Goal: Task Accomplishment & Management: Manage account settings

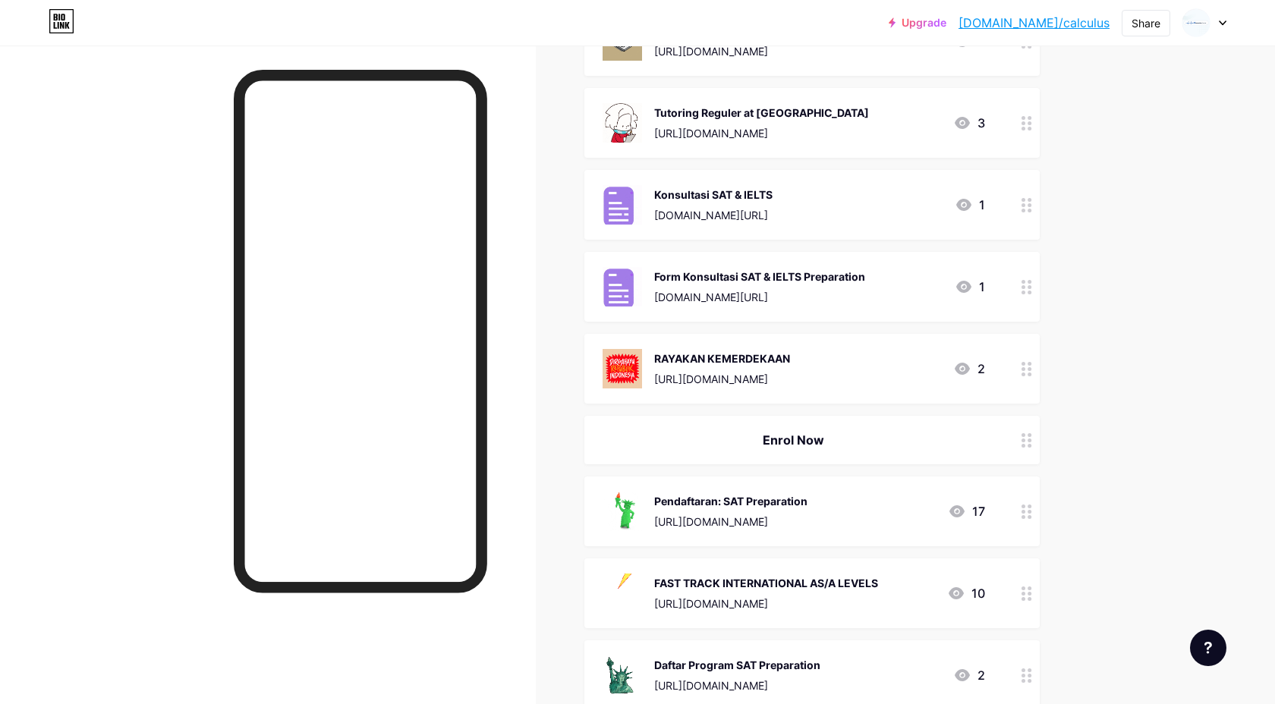
scroll to position [455, 0]
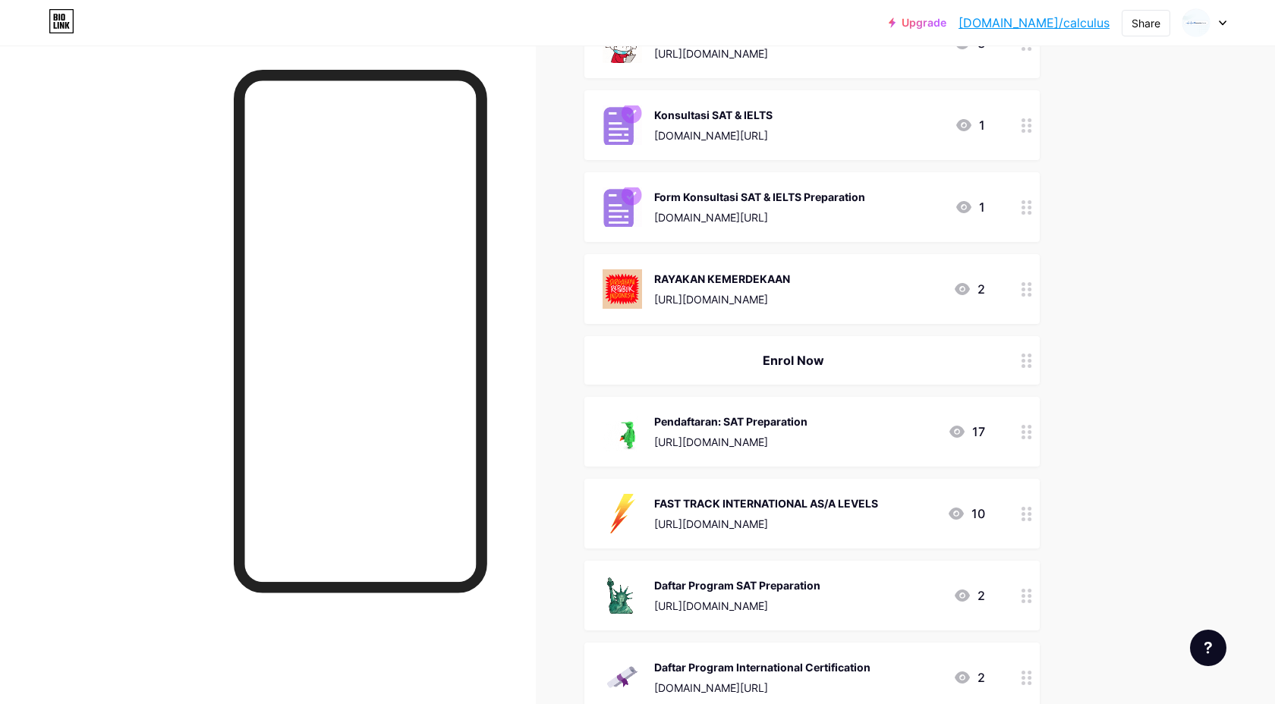
click at [807, 426] on div "Pendaftaran: SAT Preparation" at bounding box center [730, 422] width 153 height 16
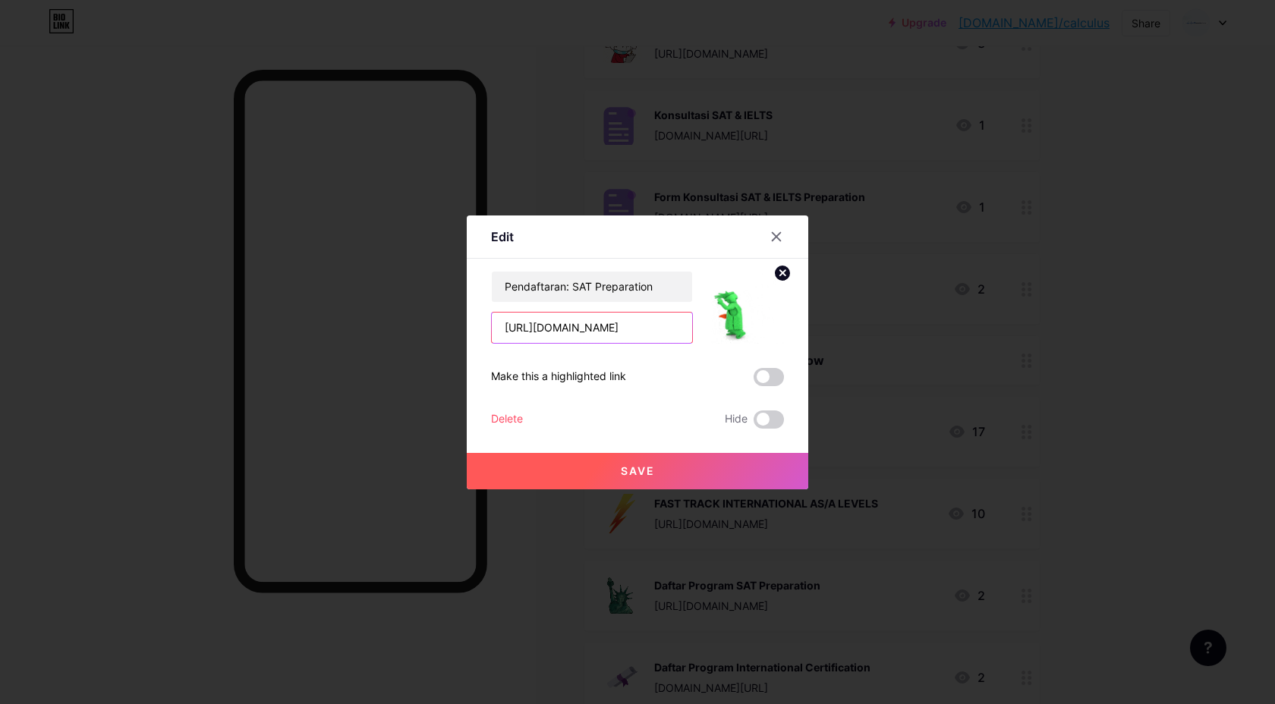
click at [659, 328] on input "[URL][DOMAIN_NAME]" at bounding box center [592, 328] width 200 height 30
click at [775, 241] on icon at bounding box center [776, 237] width 12 height 12
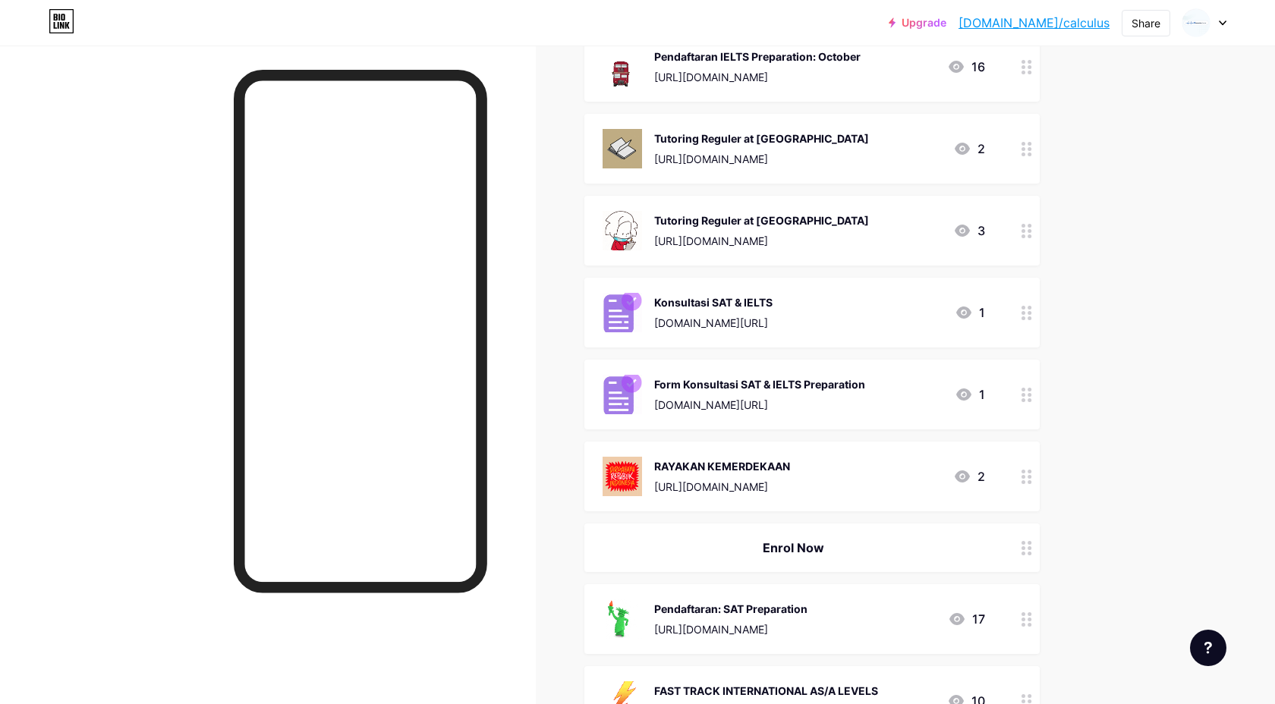
scroll to position [0, 0]
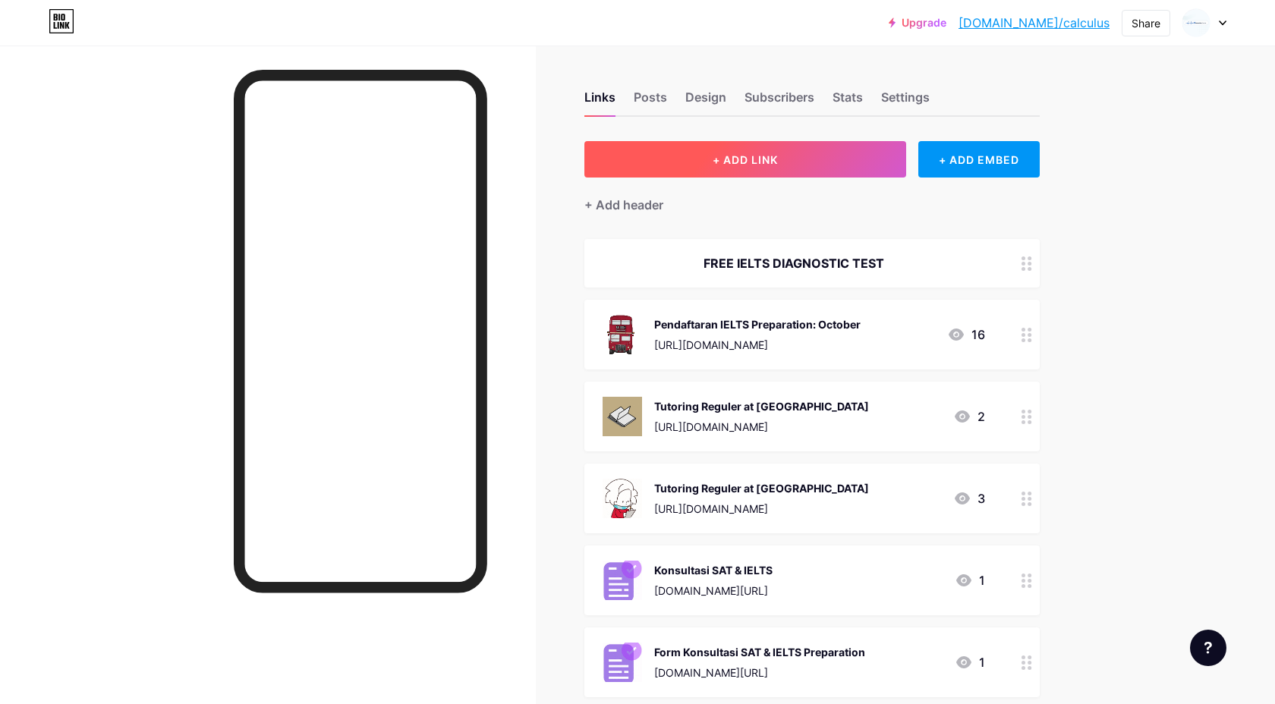
click at [869, 167] on button "+ ADD LINK" at bounding box center [745, 159] width 322 height 36
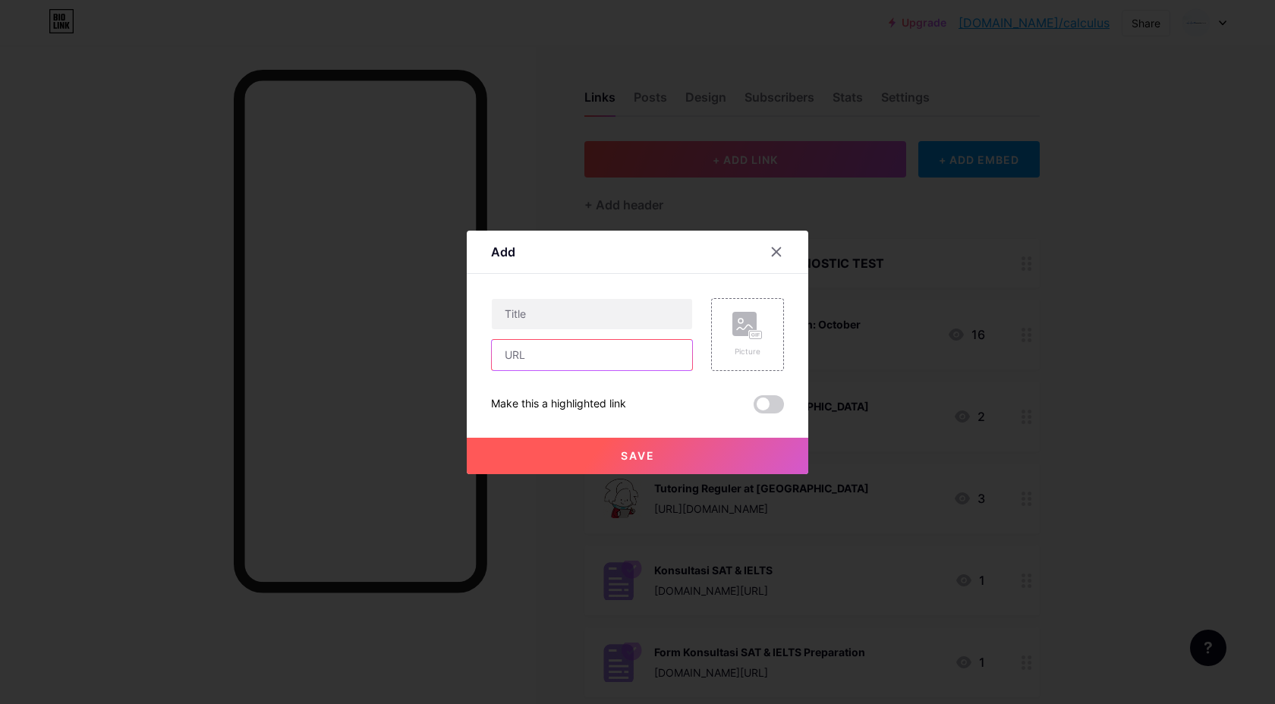
click at [609, 363] on input "text" at bounding box center [592, 355] width 200 height 30
paste input "[URL][DOMAIN_NAME]"
click at [621, 314] on input "text" at bounding box center [592, 314] width 200 height 30
click at [522, 348] on input "[URL][DOMAIN_NAME]" at bounding box center [592, 355] width 200 height 30
paste input "[DOMAIN_NAME][URL]"
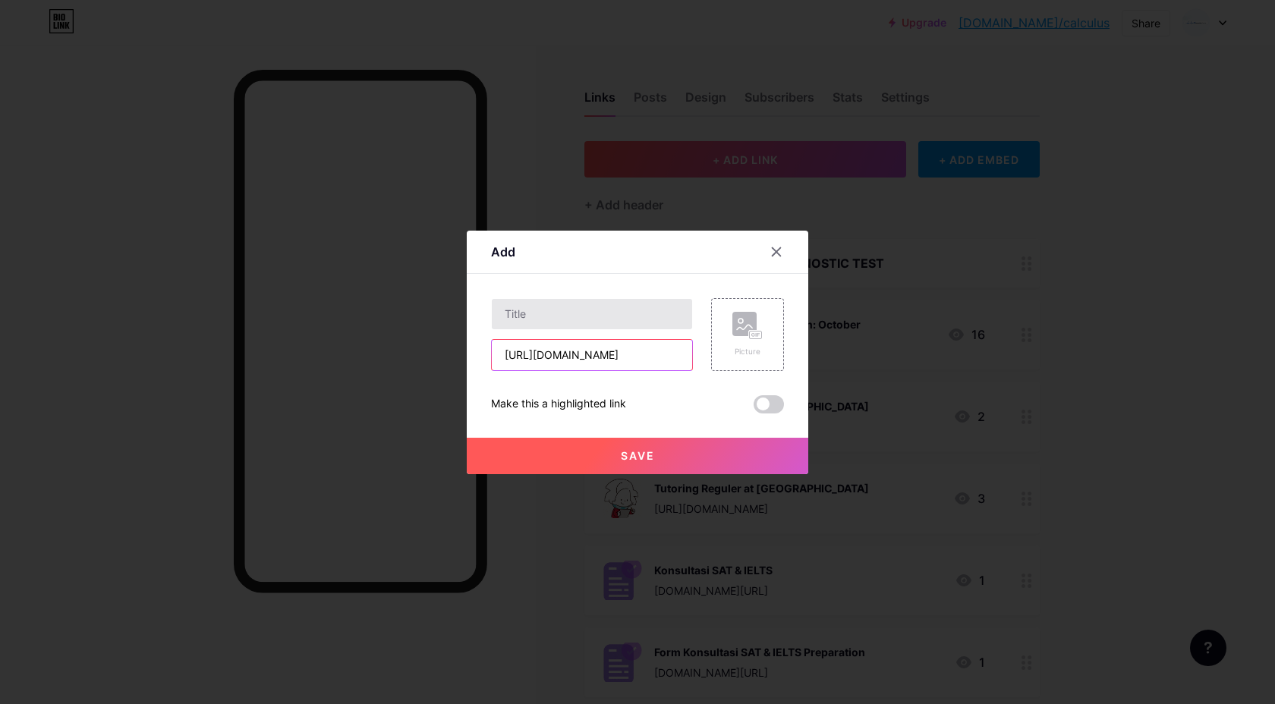
scroll to position [0, 26]
type input "[URL][DOMAIN_NAME]"
click at [553, 316] on input "text" at bounding box center [592, 314] width 200 height 30
type input "SAT WEBINAR"
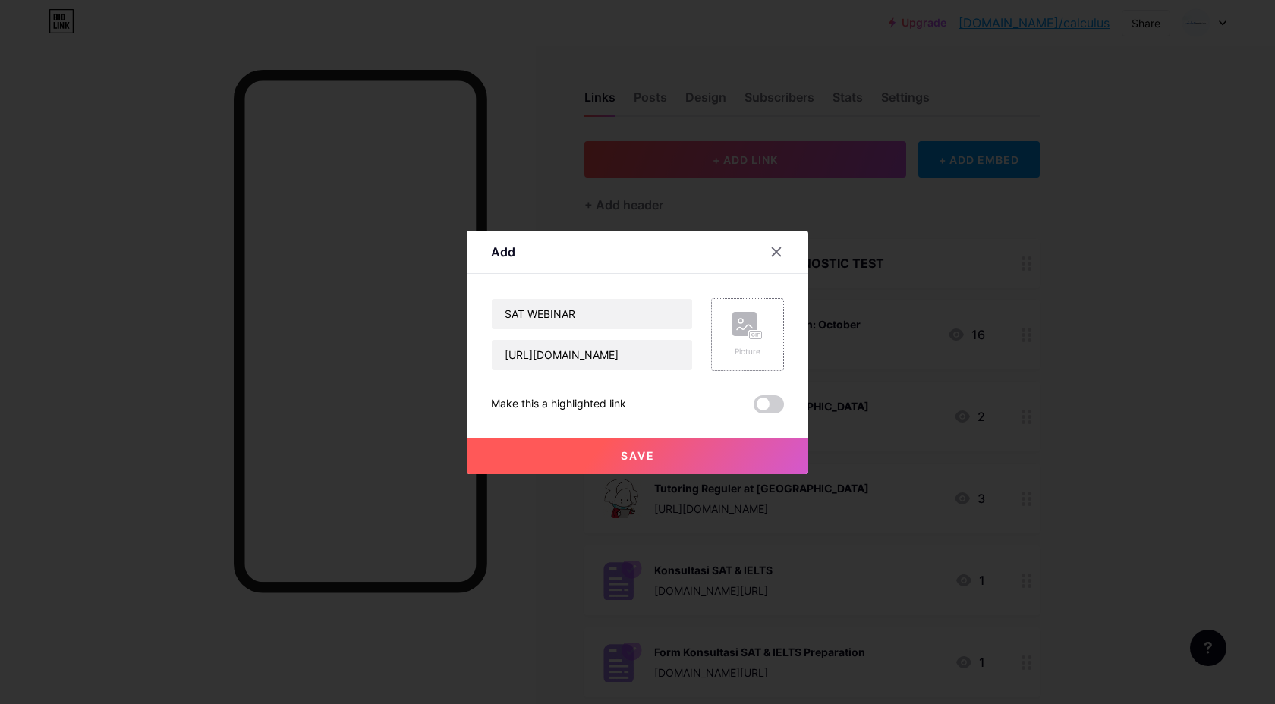
click at [772, 338] on div "Picture" at bounding box center [747, 334] width 73 height 73
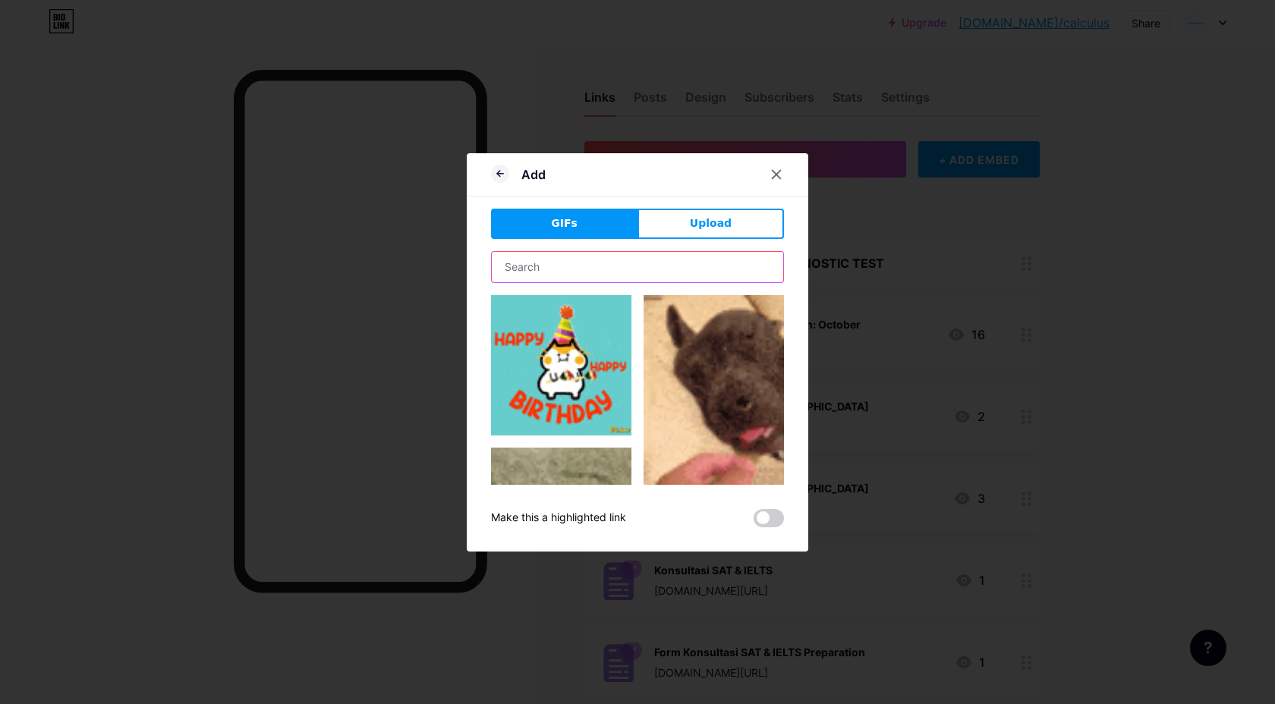
click at [634, 263] on input "text" at bounding box center [637, 267] width 291 height 30
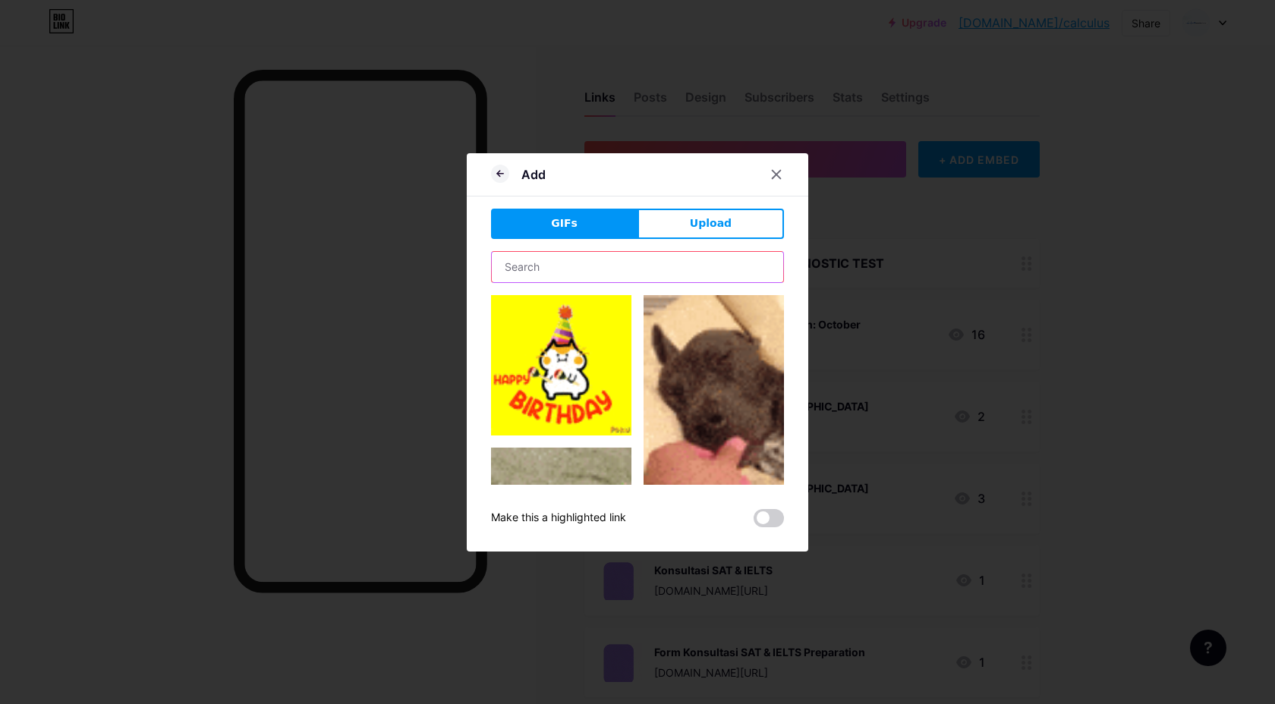
type input "u"
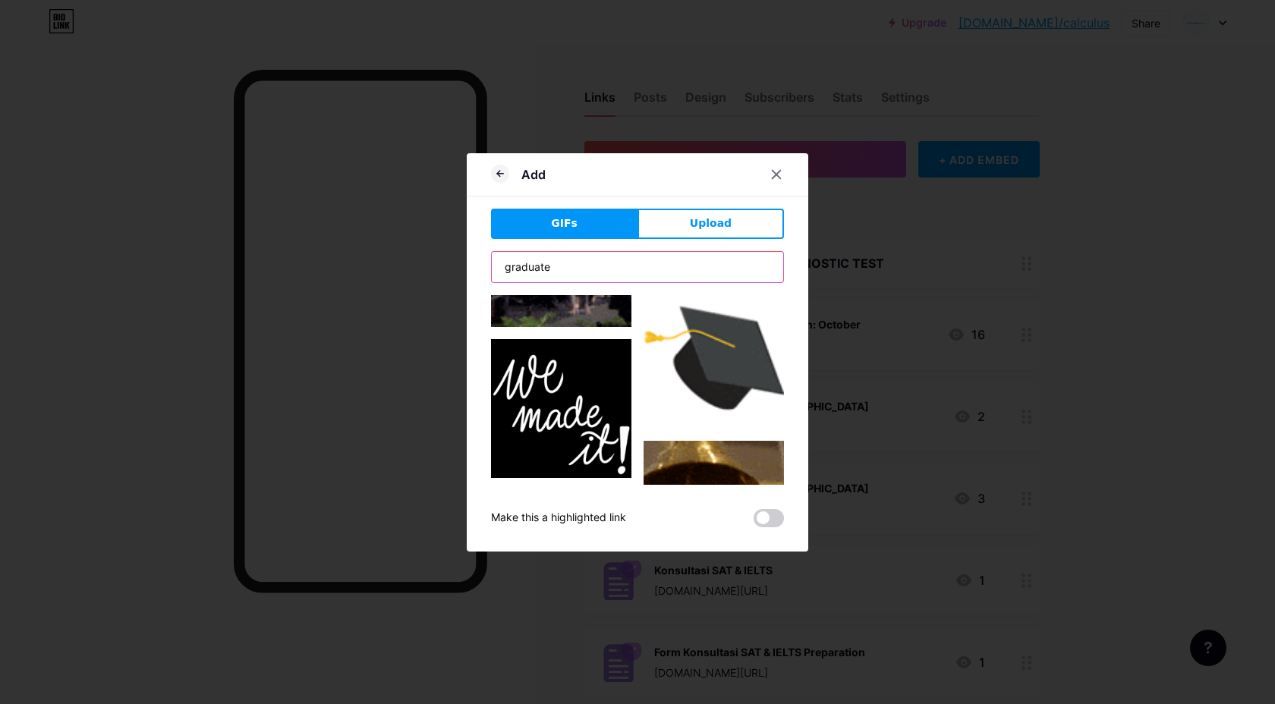
scroll to position [940, 0]
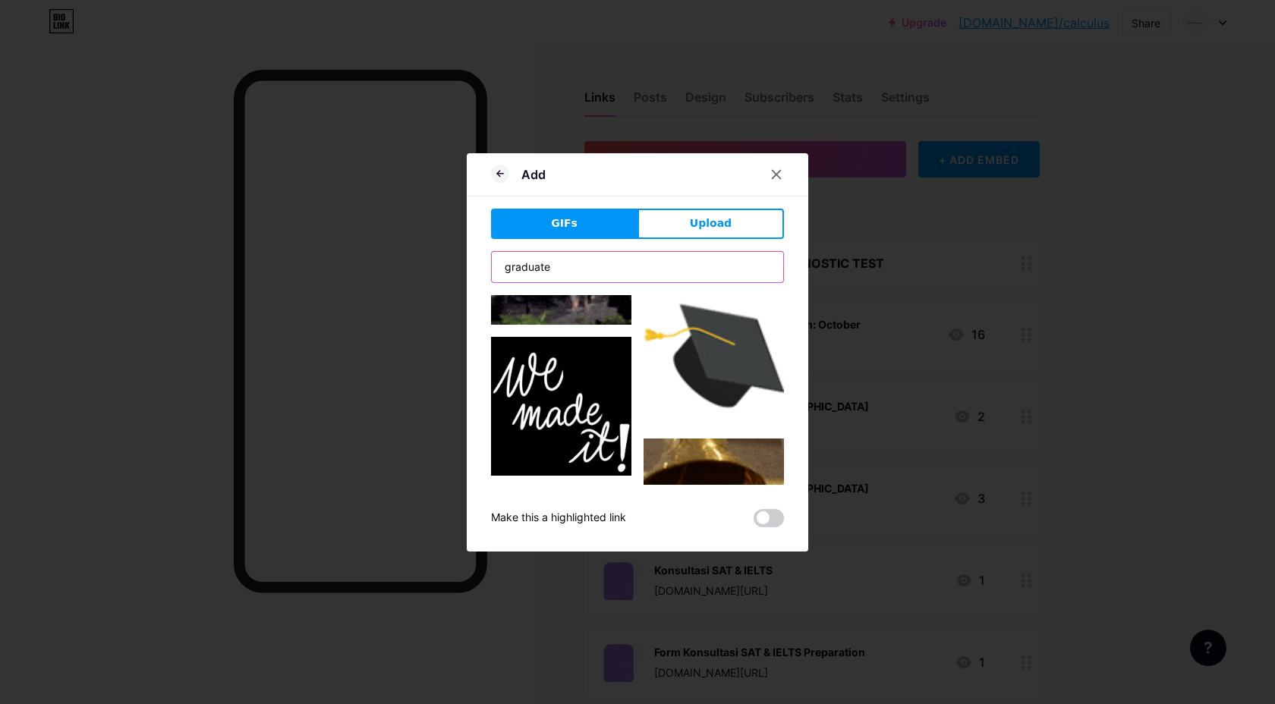
type input "graduate"
click at [681, 358] on img at bounding box center [713, 356] width 140 height 140
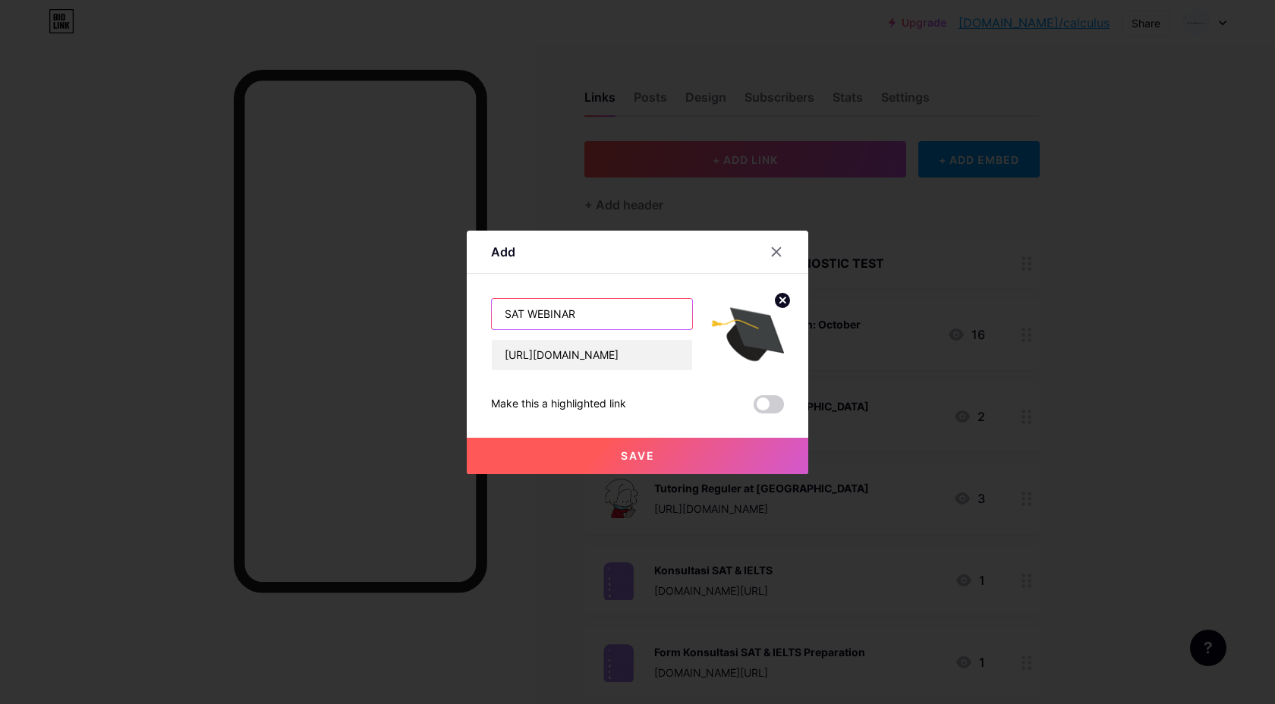
click at [601, 307] on input "SAT WEBINAR" at bounding box center [592, 314] width 200 height 30
click at [529, 312] on input "SAT WEBINAR REGISTRATION" at bounding box center [592, 314] width 200 height 30
type input "SAT WEBINAR REGISTRATION"
click at [772, 401] on span at bounding box center [768, 404] width 30 height 18
click at [753, 408] on input "checkbox" at bounding box center [753, 408] width 0 height 0
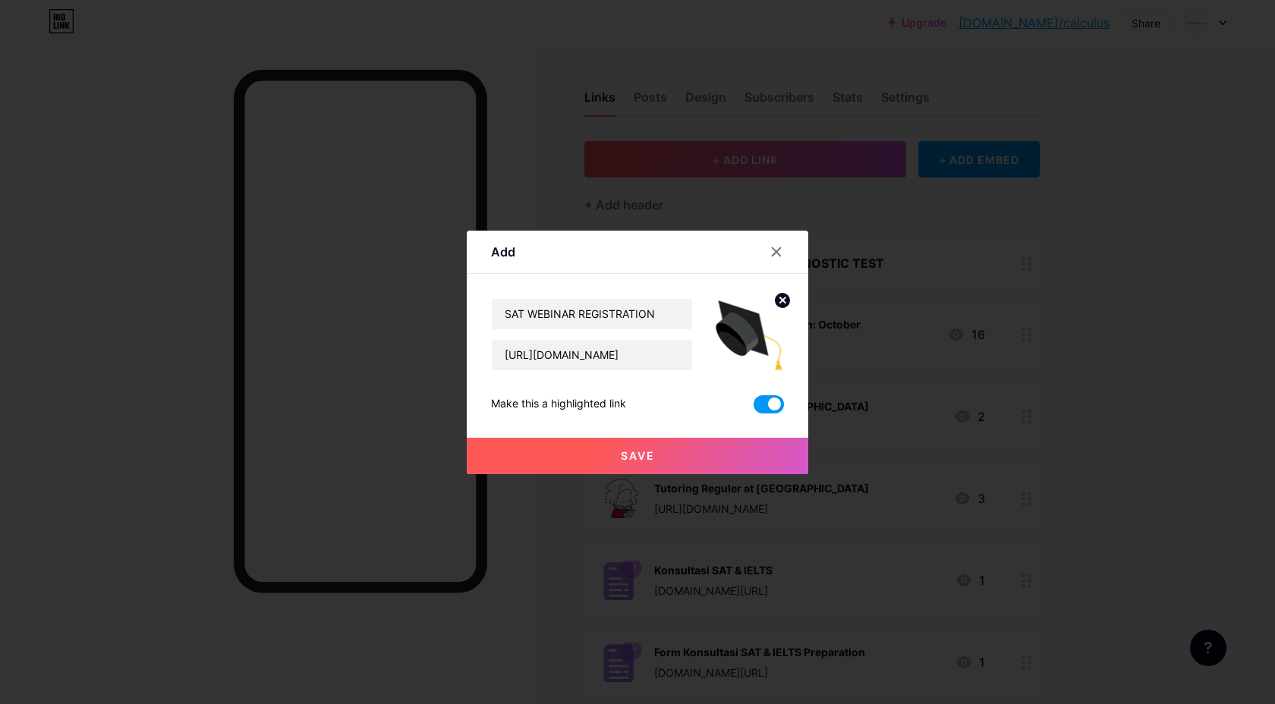
click at [640, 438] on button "Save" at bounding box center [637, 456] width 341 height 36
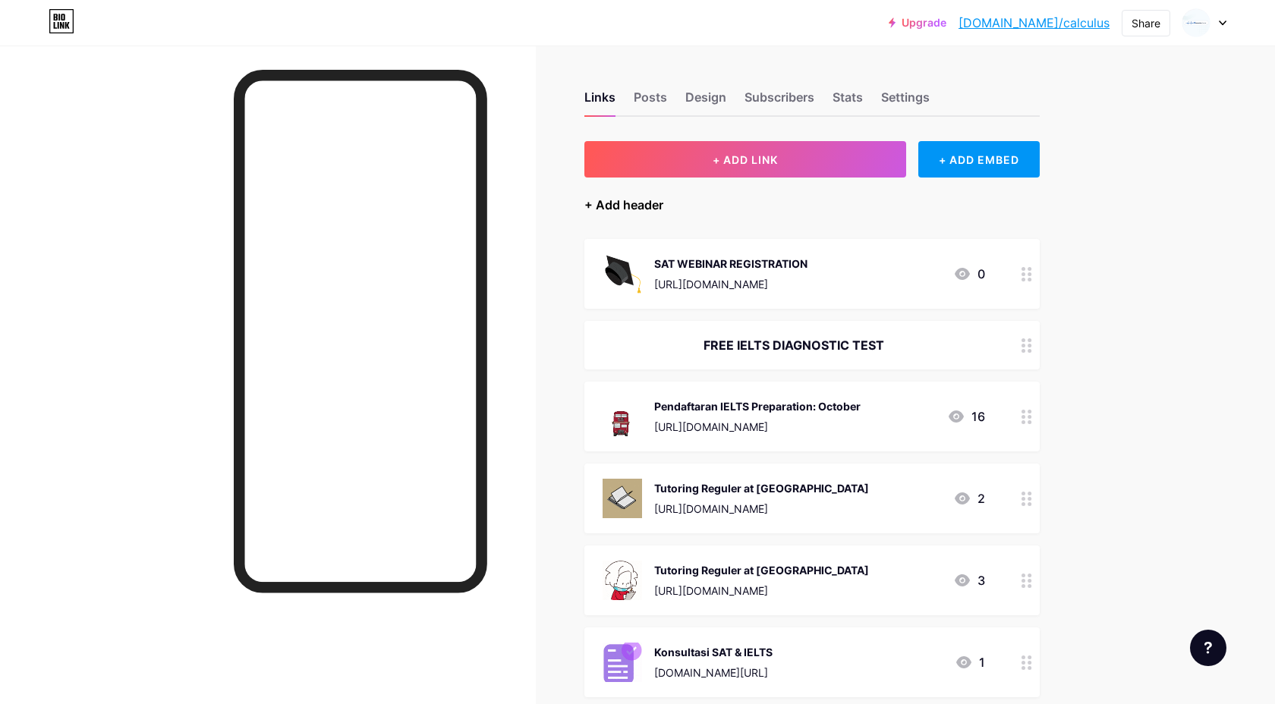
click at [652, 206] on div "+ Add header" at bounding box center [623, 205] width 79 height 18
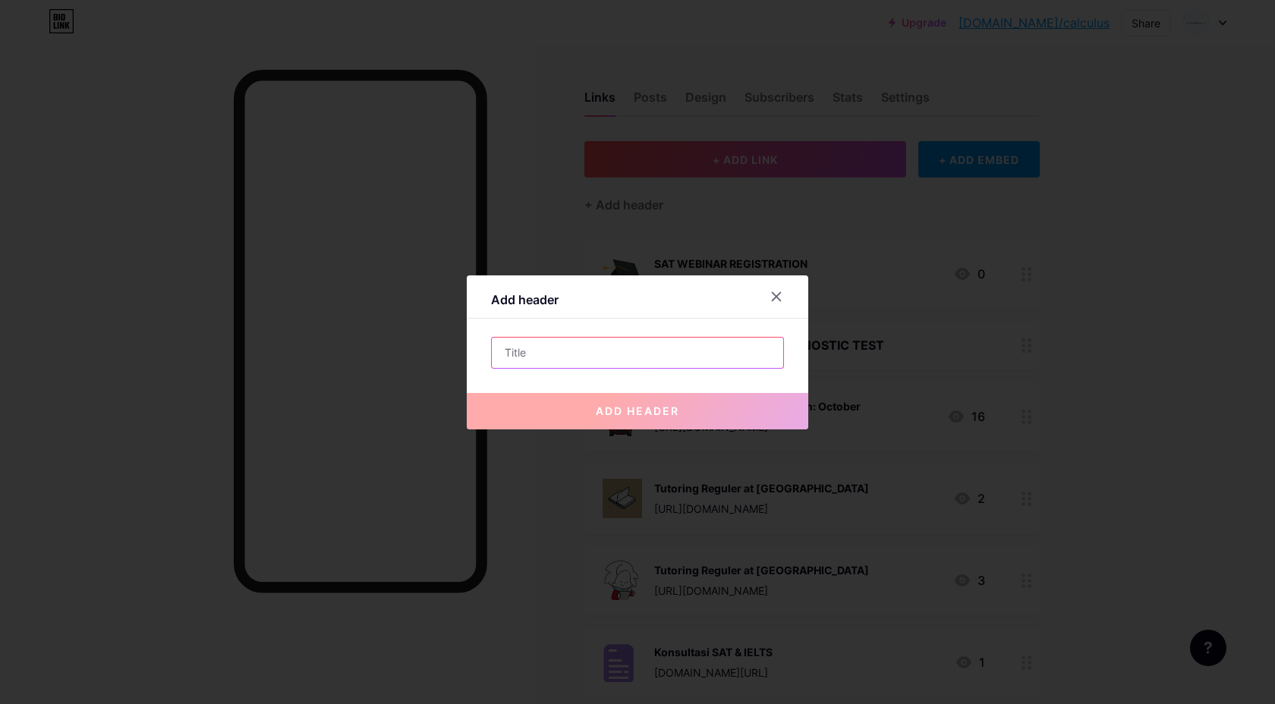
click at [616, 358] on input "text" at bounding box center [637, 353] width 291 height 30
paste input "WHY YOU KEEP GETTING TRICKED BY SAT READING (AND HOW TO FIX IT)"
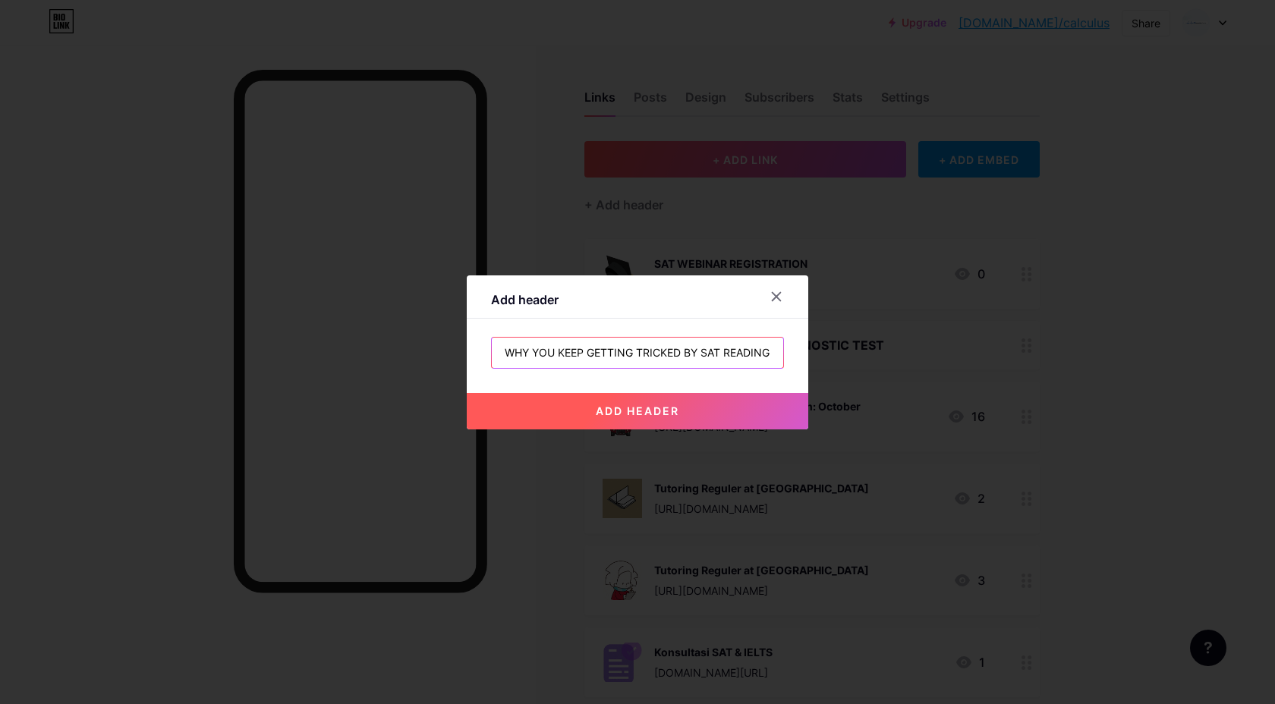
scroll to position [0, 113]
type input "WHY YOU KEEP GETTING TRICKED BY SAT READING (AND HOW TO FIX IT)"
click at [596, 410] on span "add header" at bounding box center [637, 410] width 83 height 13
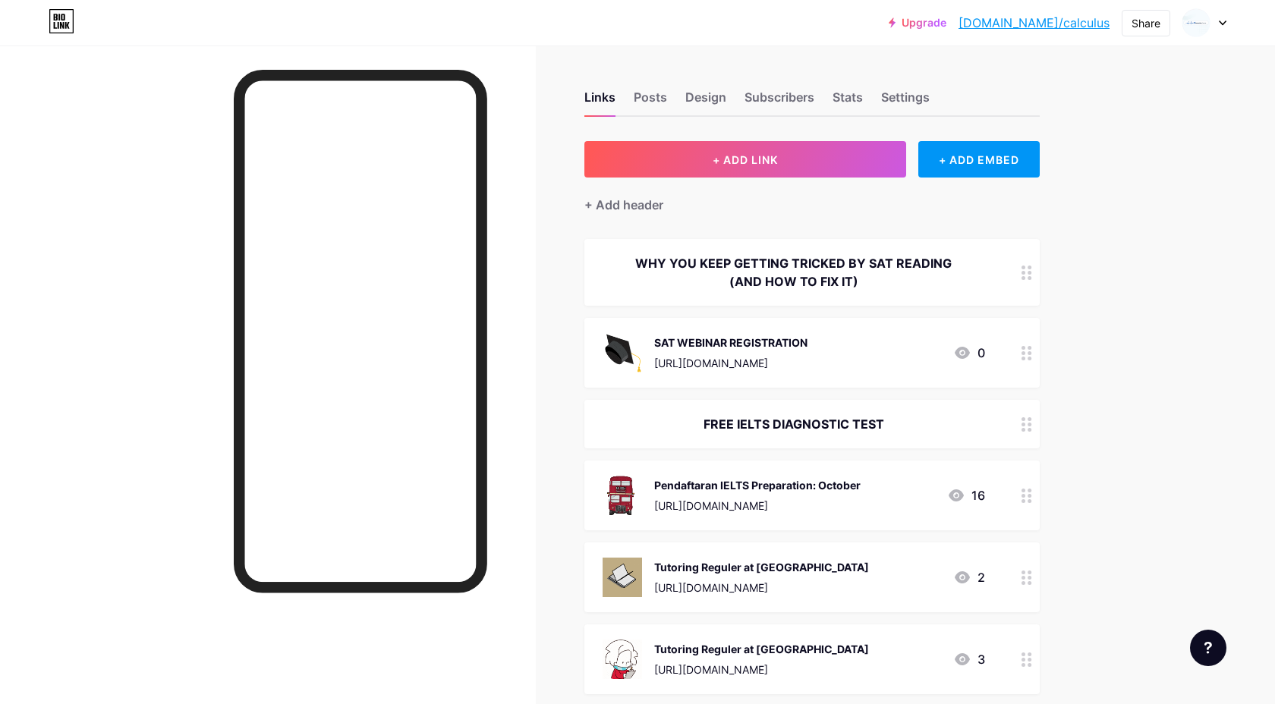
click at [845, 269] on div "WHY YOU KEEP GETTING TRICKED BY SAT READING (AND HOW TO FIX IT)" at bounding box center [793, 272] width 382 height 36
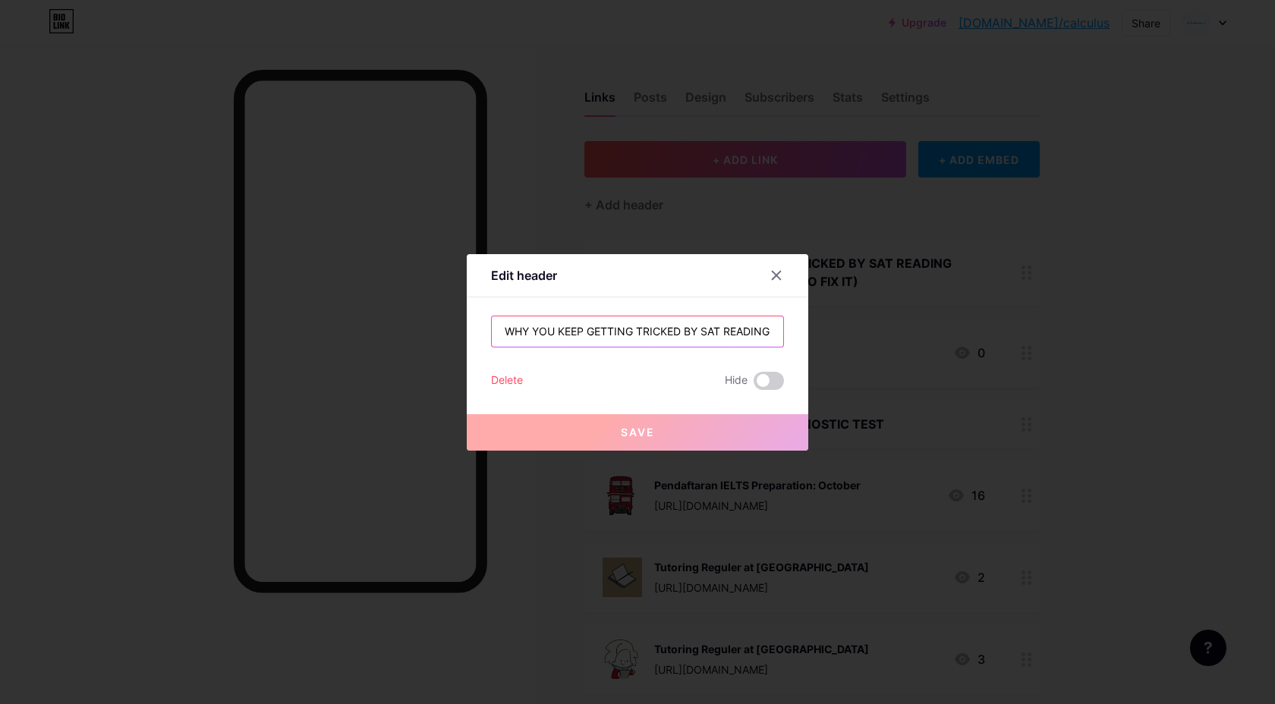
click at [680, 330] on input "WHY YOU KEEP GETTING TRICKED BY SAT READING (AND HOW TO FIX IT)" at bounding box center [637, 331] width 291 height 30
click at [1093, 331] on div at bounding box center [637, 352] width 1275 height 704
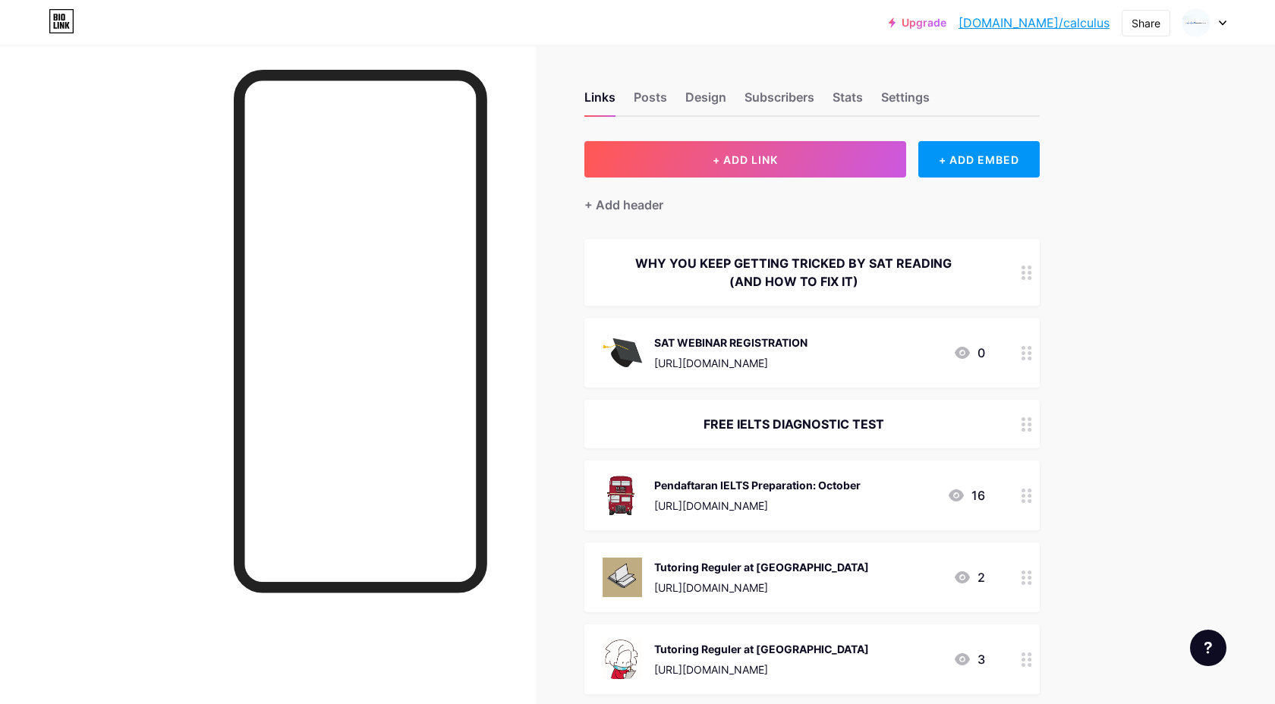
click at [807, 356] on div "[URL][DOMAIN_NAME]" at bounding box center [730, 363] width 153 height 16
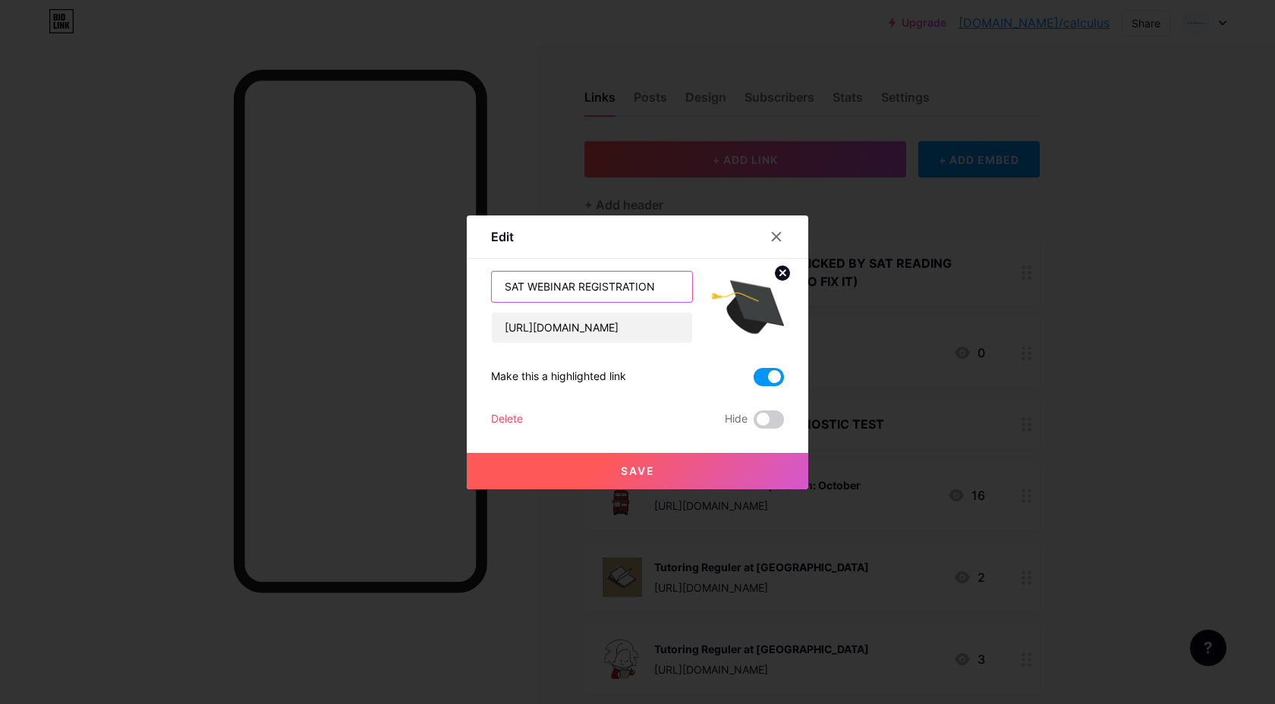
click at [651, 294] on input "SAT WEBINAR REGISTRATION" at bounding box center [592, 287] width 200 height 30
click at [580, 285] on input "SAT WEBINAR REGISTRATION" at bounding box center [592, 287] width 200 height 30
click at [662, 285] on input "SAT WEBINAR REGISTRATION" at bounding box center [592, 287] width 200 height 30
click at [578, 287] on input "SAT WEBINAR REGISTRATION" at bounding box center [592, 287] width 200 height 30
click at [776, 240] on icon at bounding box center [776, 237] width 12 height 12
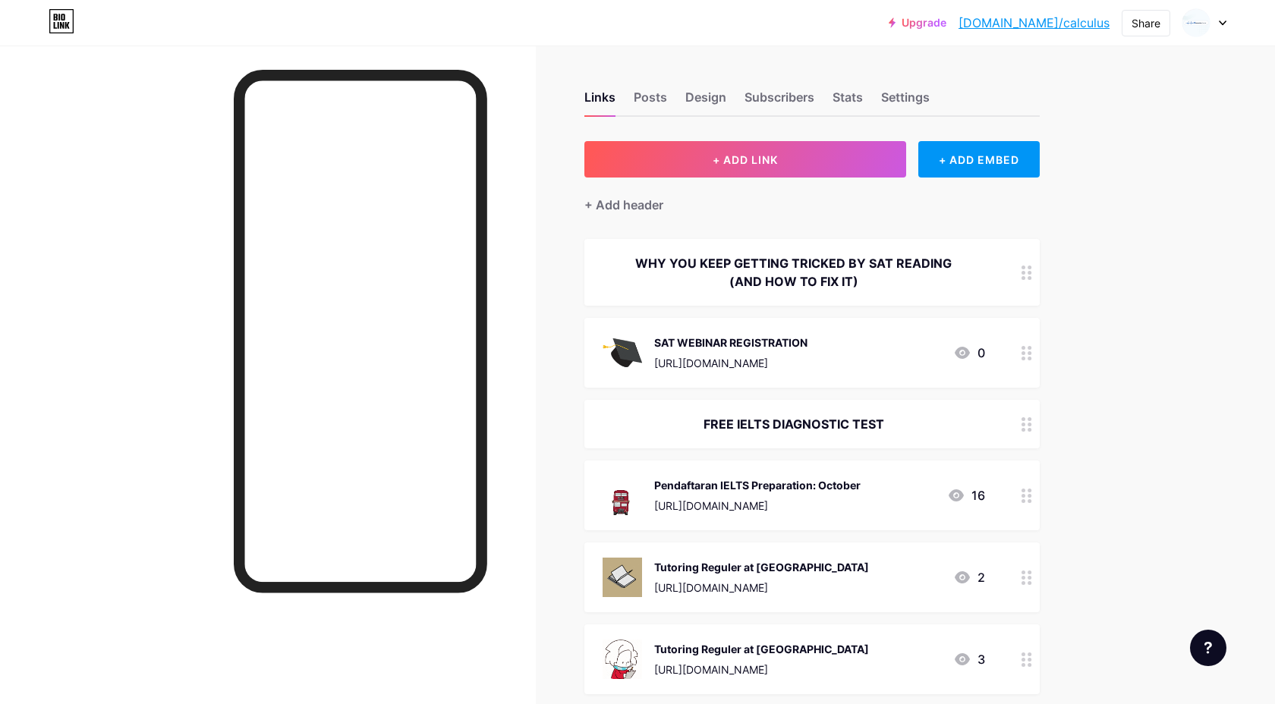
click at [786, 269] on div "WHY YOU KEEP GETTING TRICKED BY SAT READING (AND HOW TO FIX IT)" at bounding box center [793, 272] width 382 height 36
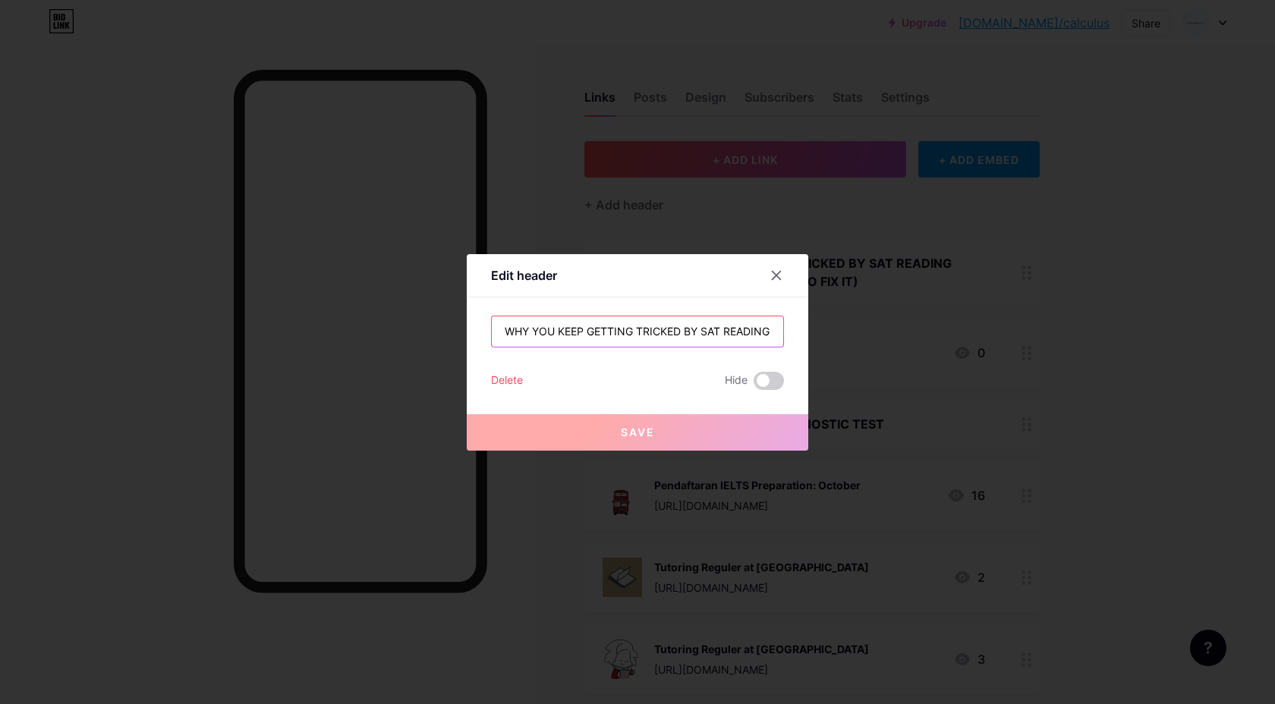
click at [507, 333] on input "WHY YOU KEEP GETTING TRICKED BY SAT READING (AND HOW TO FIX IT)" at bounding box center [637, 331] width 291 height 30
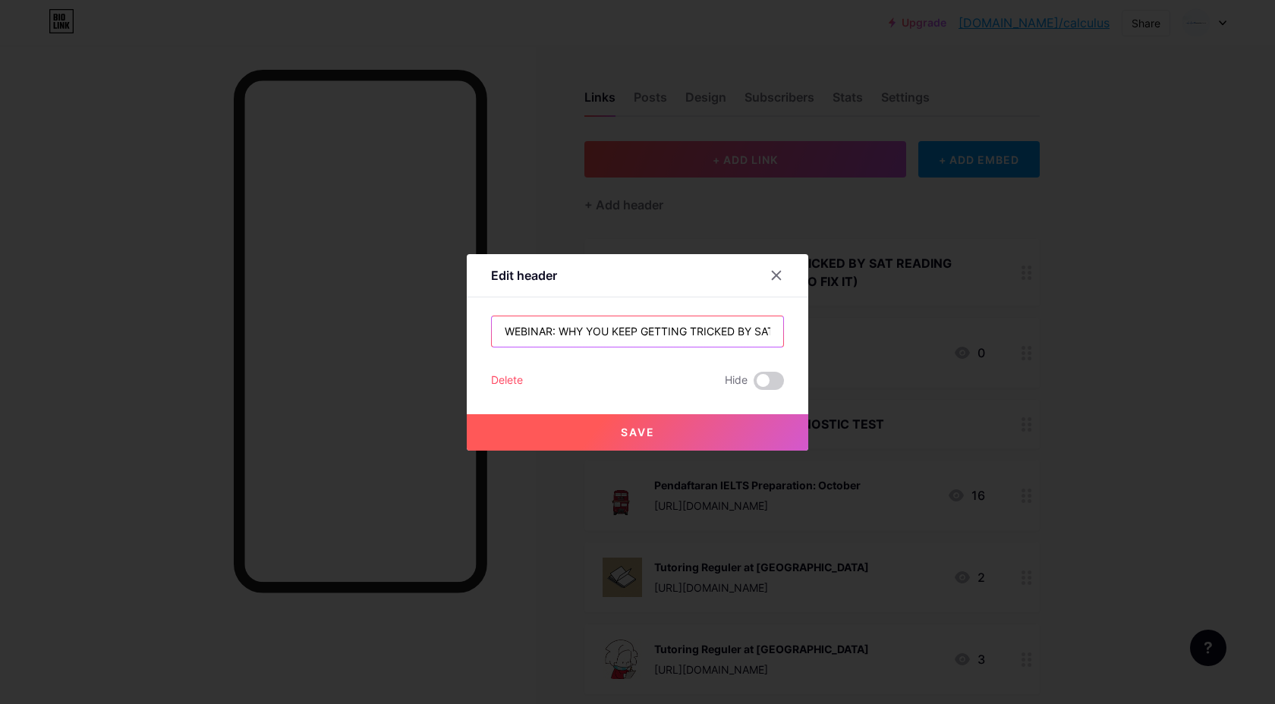
type input "WEBINAR: WHY YOU KEEP GETTING TRICKED BY SAT READING (AND HOW TO FIX IT)"
click at [615, 432] on button "Save" at bounding box center [637, 432] width 341 height 36
